Goal: Information Seeking & Learning: Learn about a topic

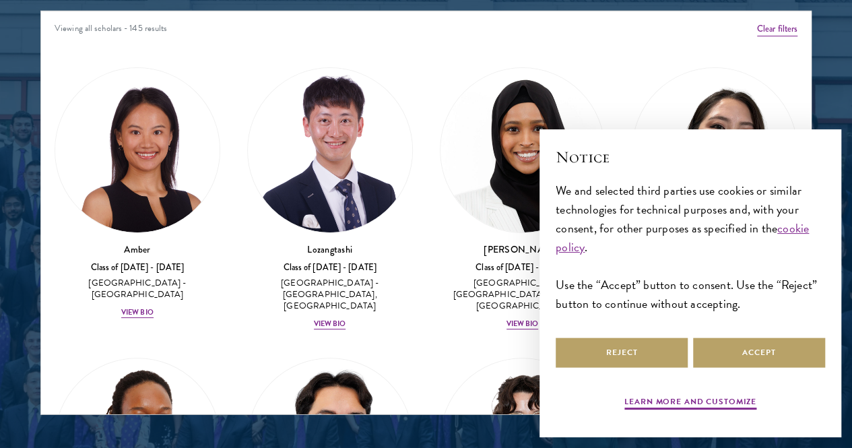
scroll to position [1756, 0]
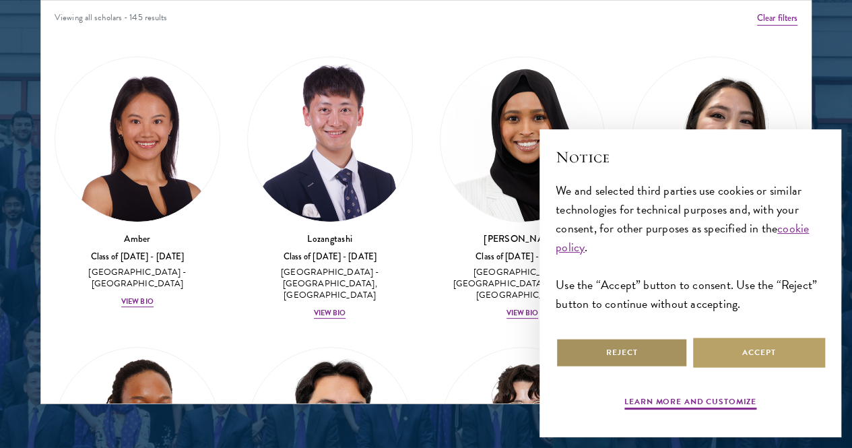
click at [628, 340] on button "Reject" at bounding box center [622, 352] width 132 height 30
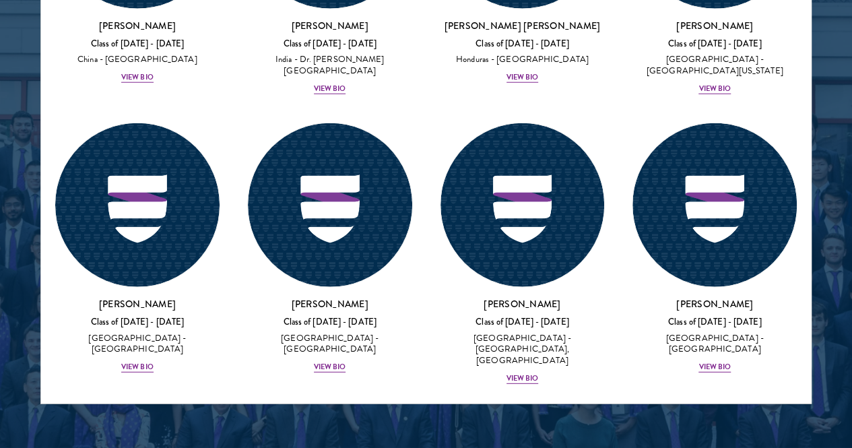
scroll to position [4283, 0]
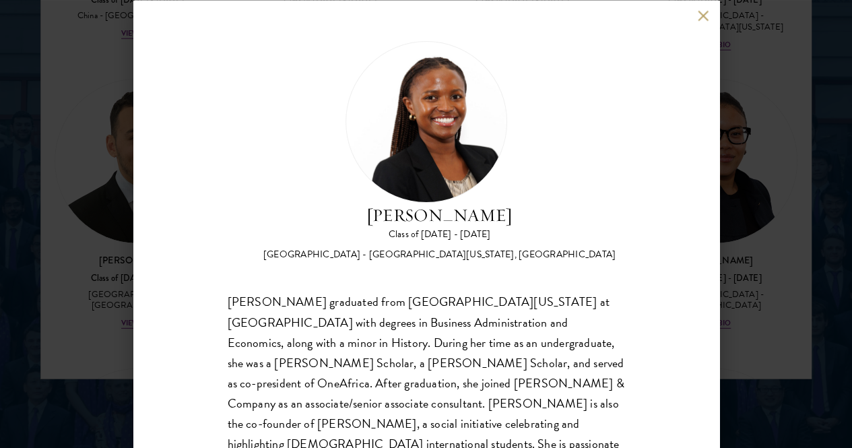
scroll to position [1783, 0]
click at [307, 221] on div "[PERSON_NAME] Class of [DATE] - [DATE] [GEOGRAPHIC_DATA] - [GEOGRAPHIC_DATA][US…" at bounding box center [426, 277] width 397 height 474
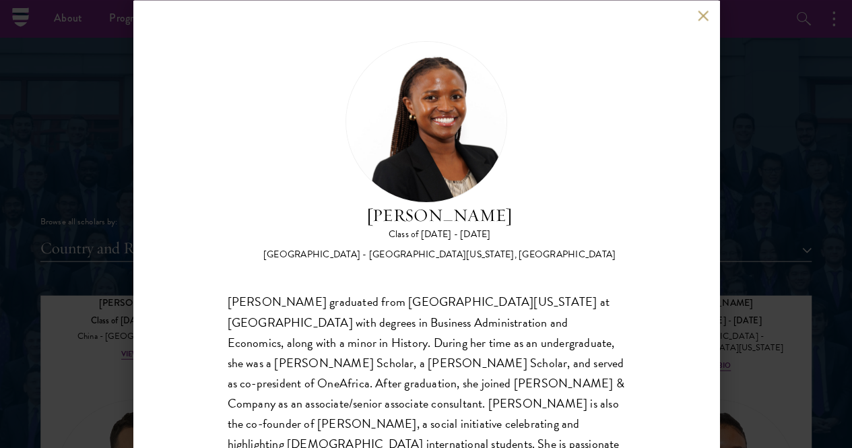
scroll to position [1460, 0]
click at [702, 9] on div "[PERSON_NAME] Class of [DATE] - [DATE] [GEOGRAPHIC_DATA] - [GEOGRAPHIC_DATA][US…" at bounding box center [426, 224] width 586 height 448
click at [702, 15] on button at bounding box center [703, 15] width 11 height 11
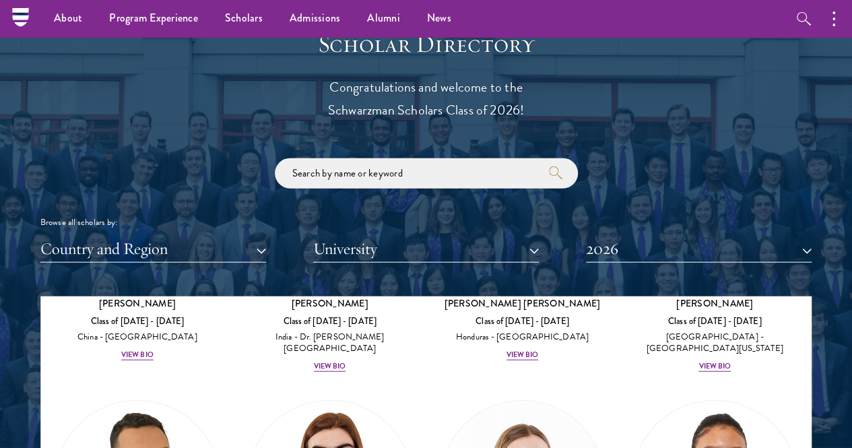
scroll to position [1519, 0]
